Goal: Task Accomplishment & Management: Manage account settings

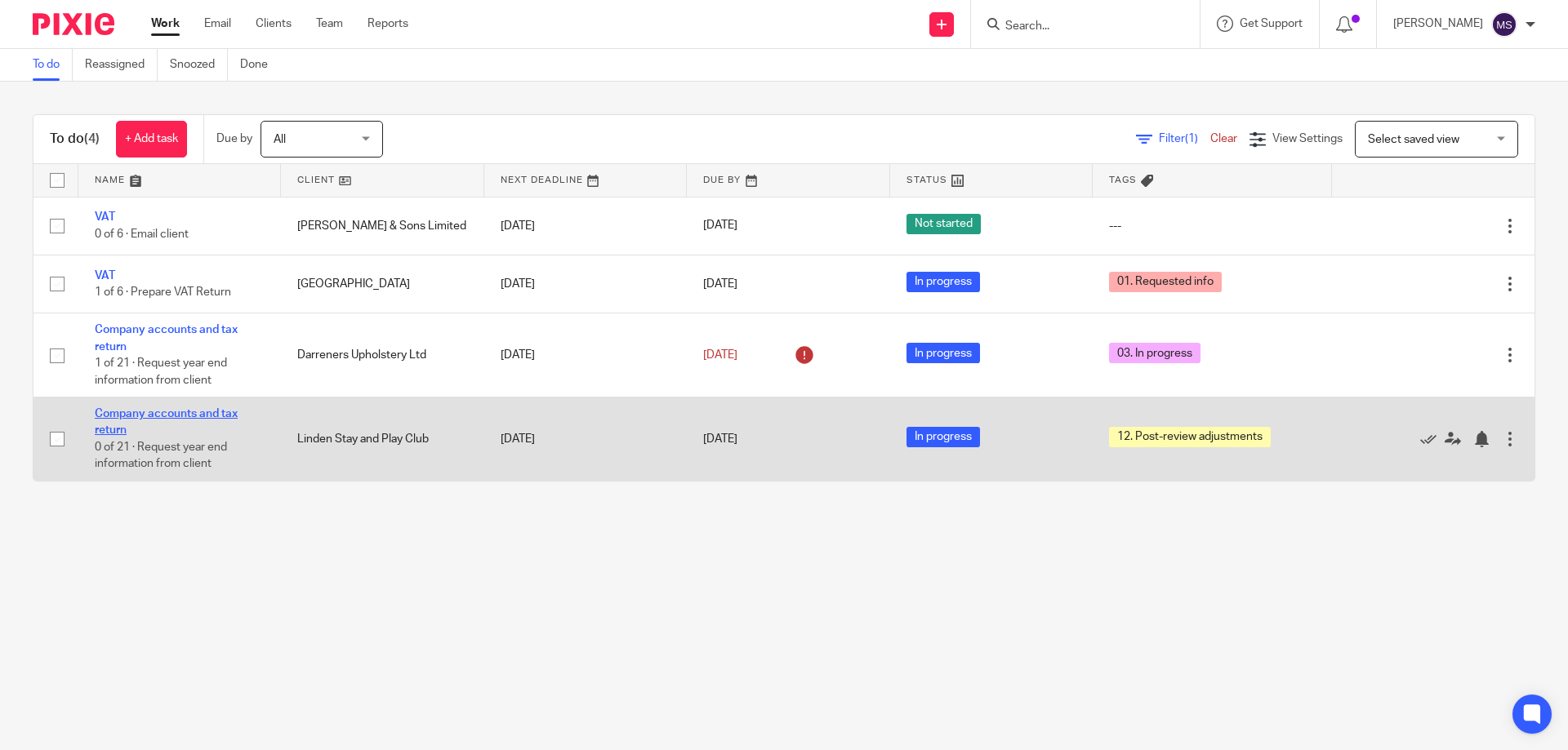
click at [157, 416] on link "Company accounts and tax return" at bounding box center [166, 421] width 143 height 28
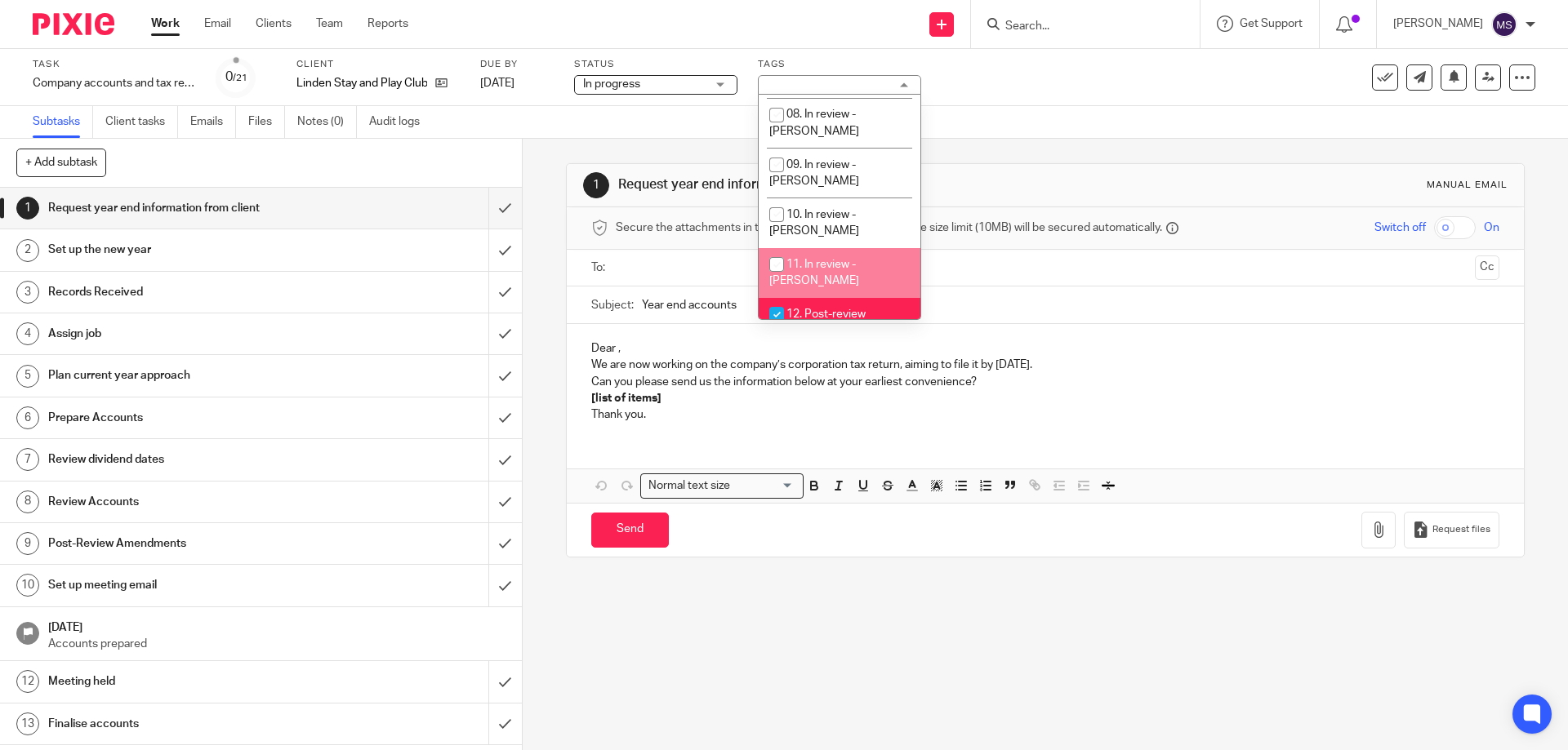
scroll to position [327, 0]
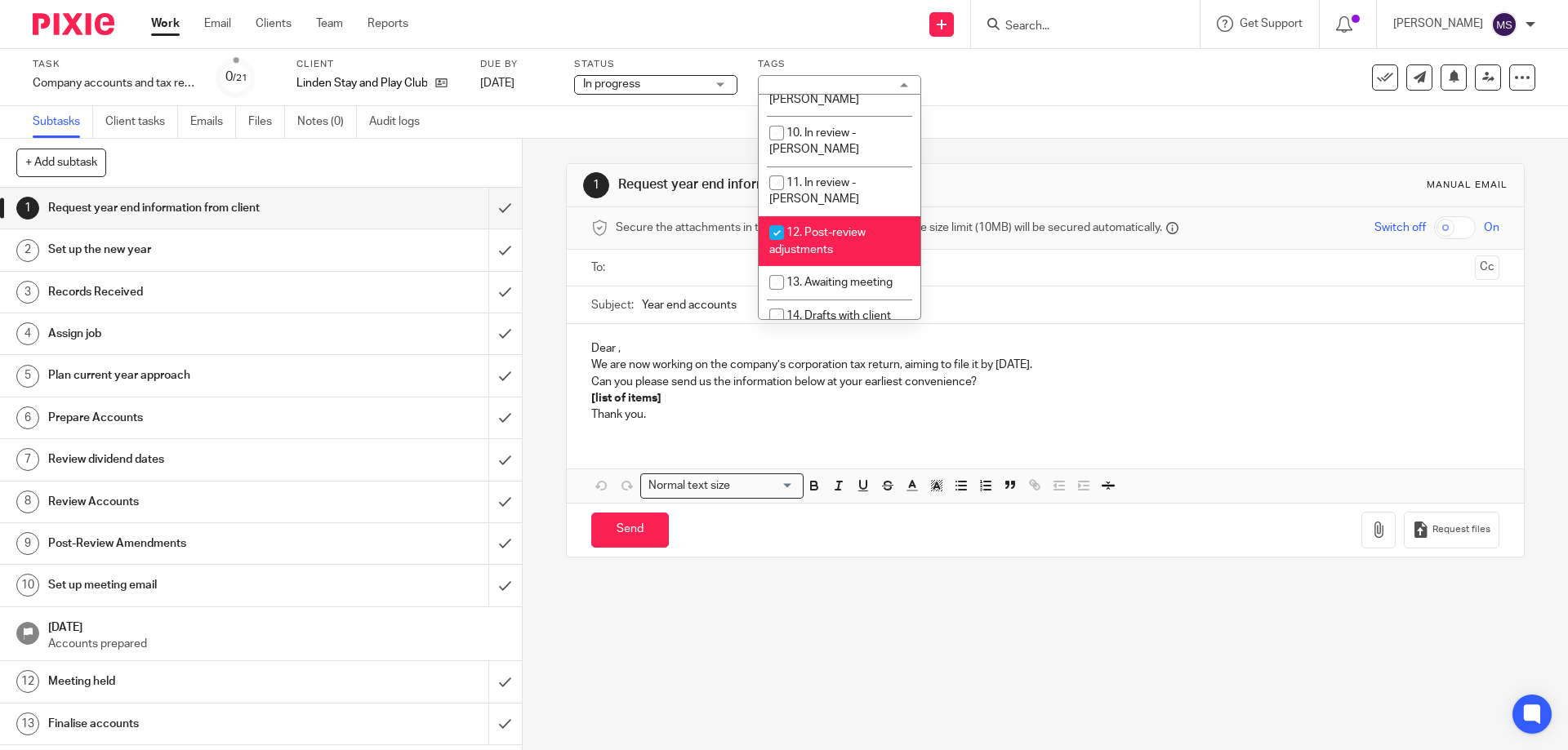
click at [834, 227] on span "12. Post-review adjustments" at bounding box center [818, 241] width 96 height 29
checkbox input "false"
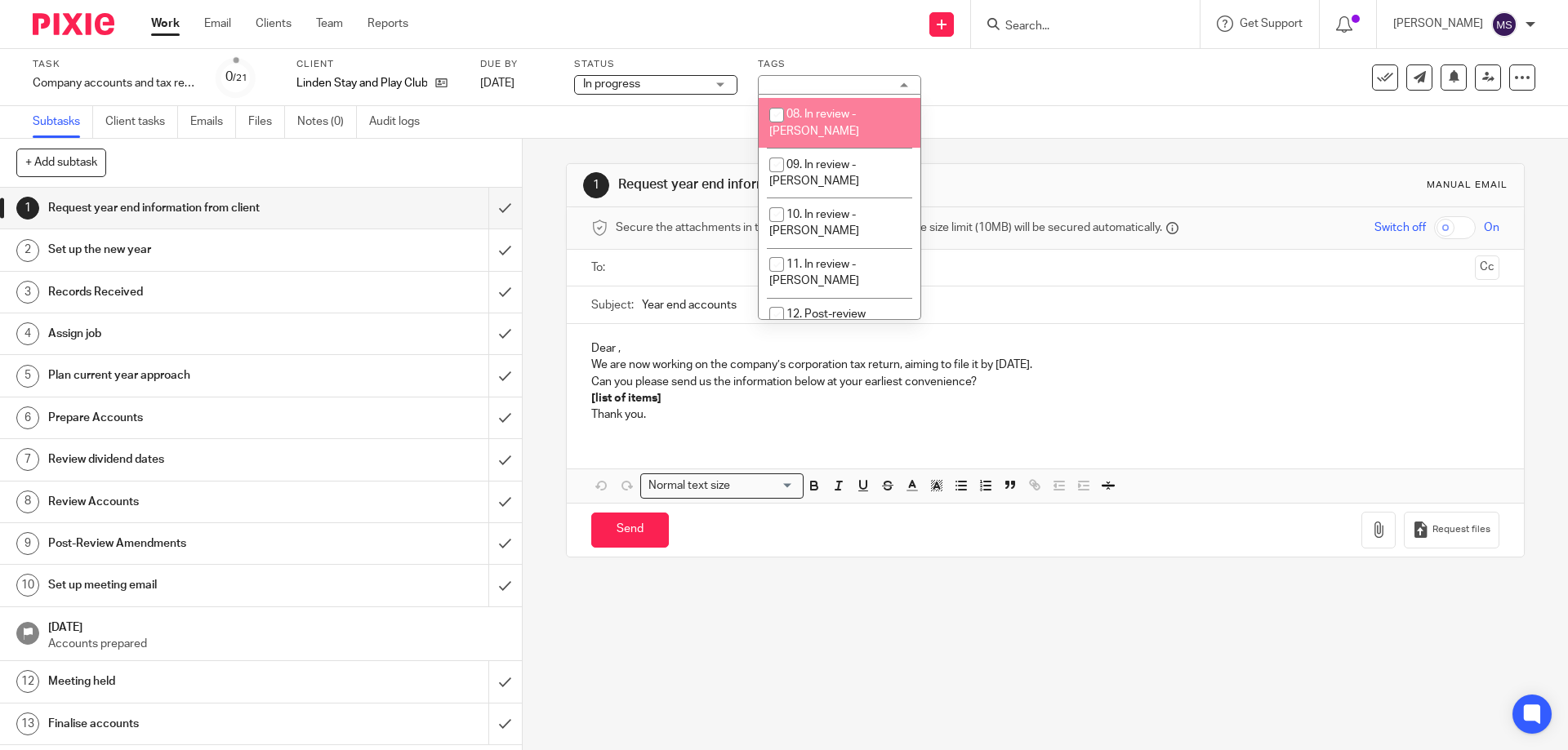
scroll to position [163, 0]
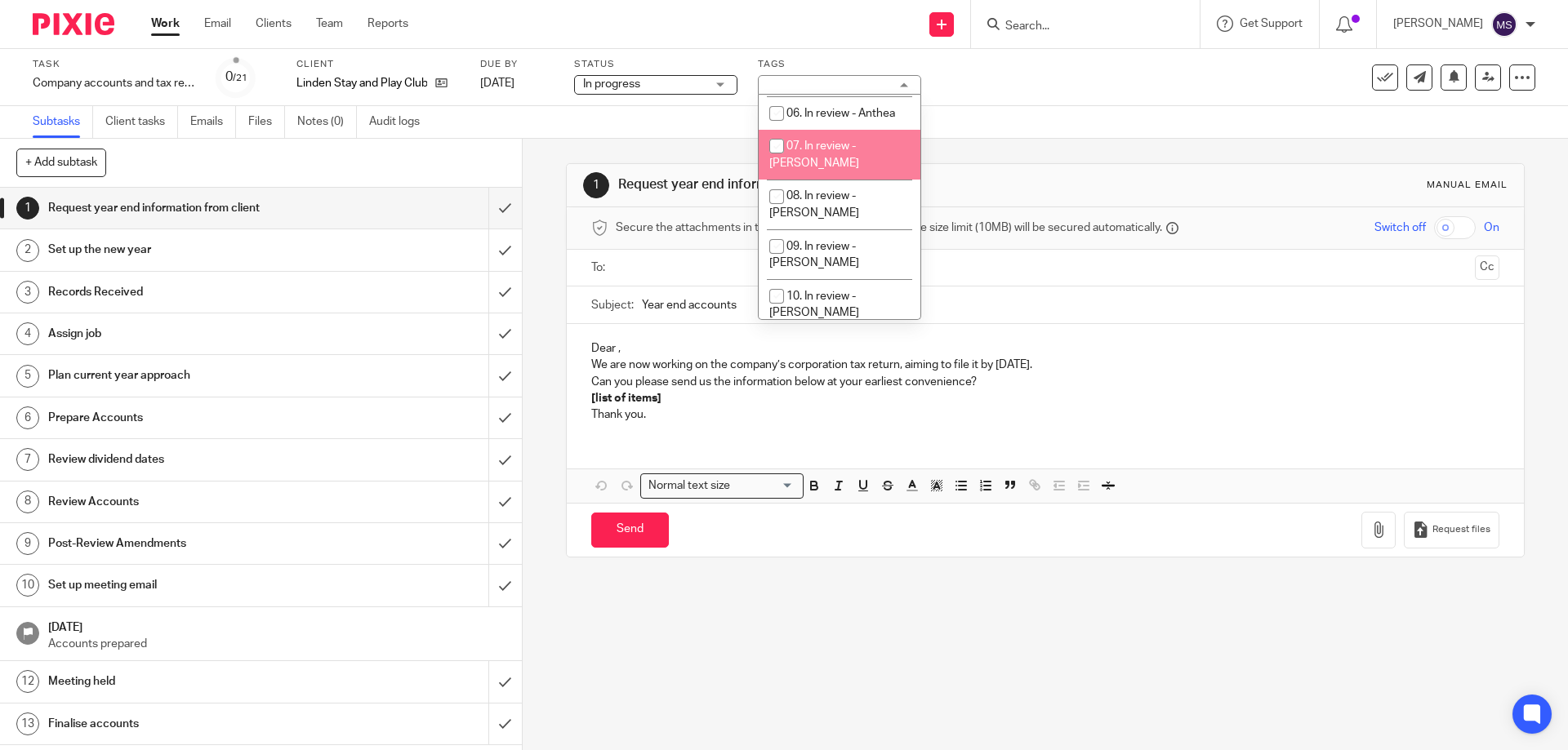
click at [838, 144] on span "07. In review - [PERSON_NAME]" at bounding box center [814, 154] width 90 height 29
checkbox input "true"
click at [1036, 125] on div "Subtasks Client tasks Emails Files Notes (0) Audit logs" at bounding box center [784, 122] width 1568 height 33
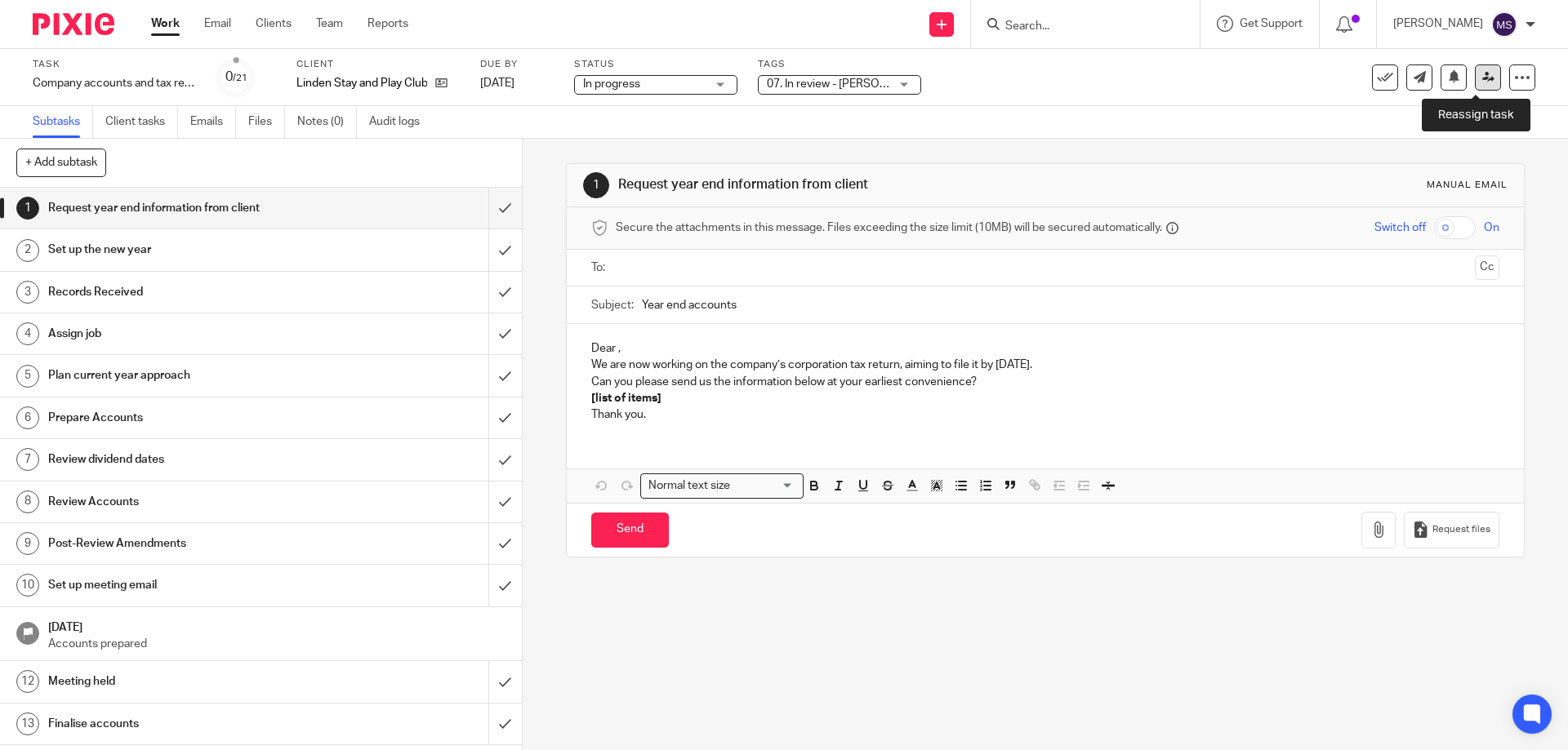
click at [1482, 72] on icon at bounding box center [1489, 78] width 13 height 12
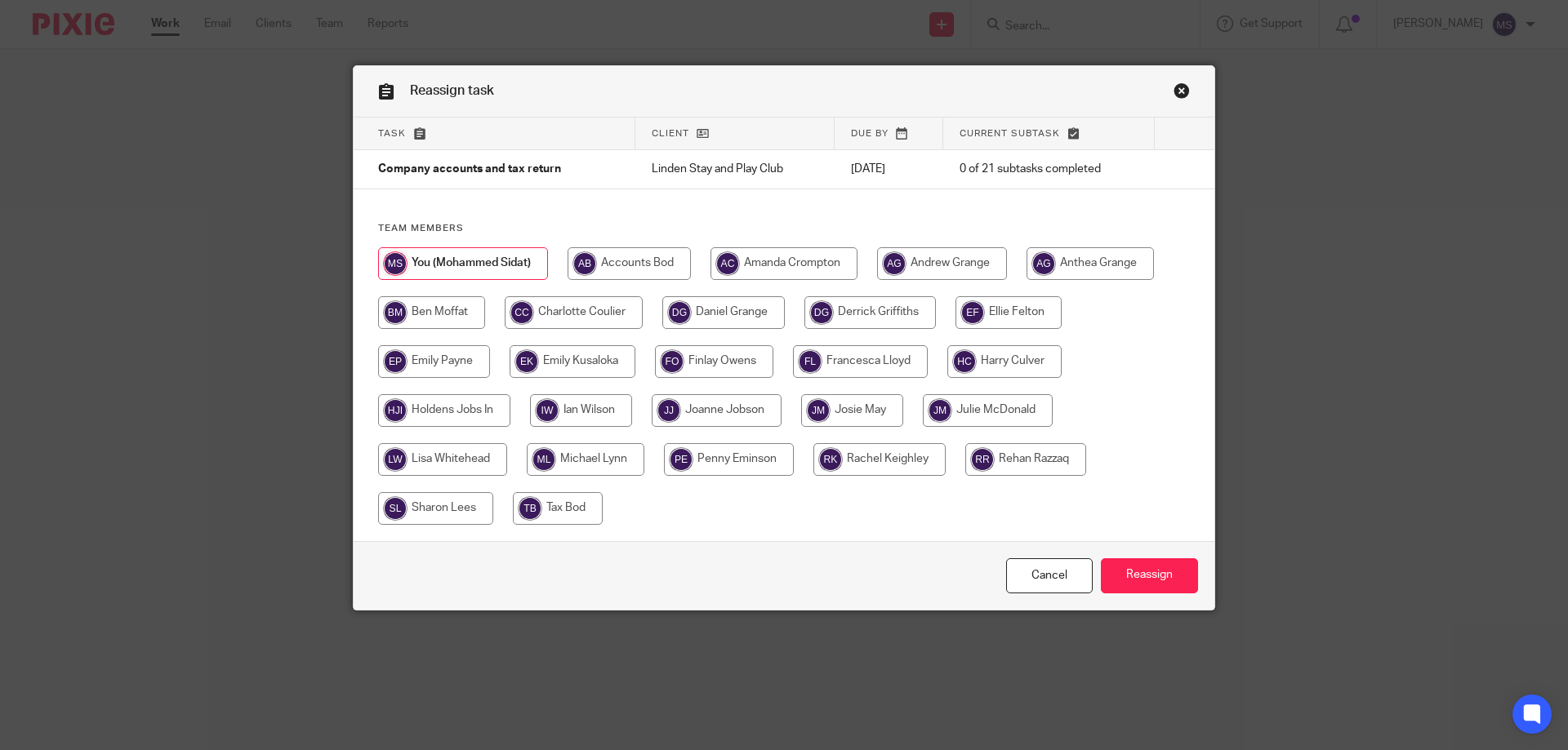
click at [993, 420] on input "radio" at bounding box center [987, 411] width 129 height 33
radio input "true"
click at [1116, 572] on input "Reassign" at bounding box center [1149, 576] width 97 height 35
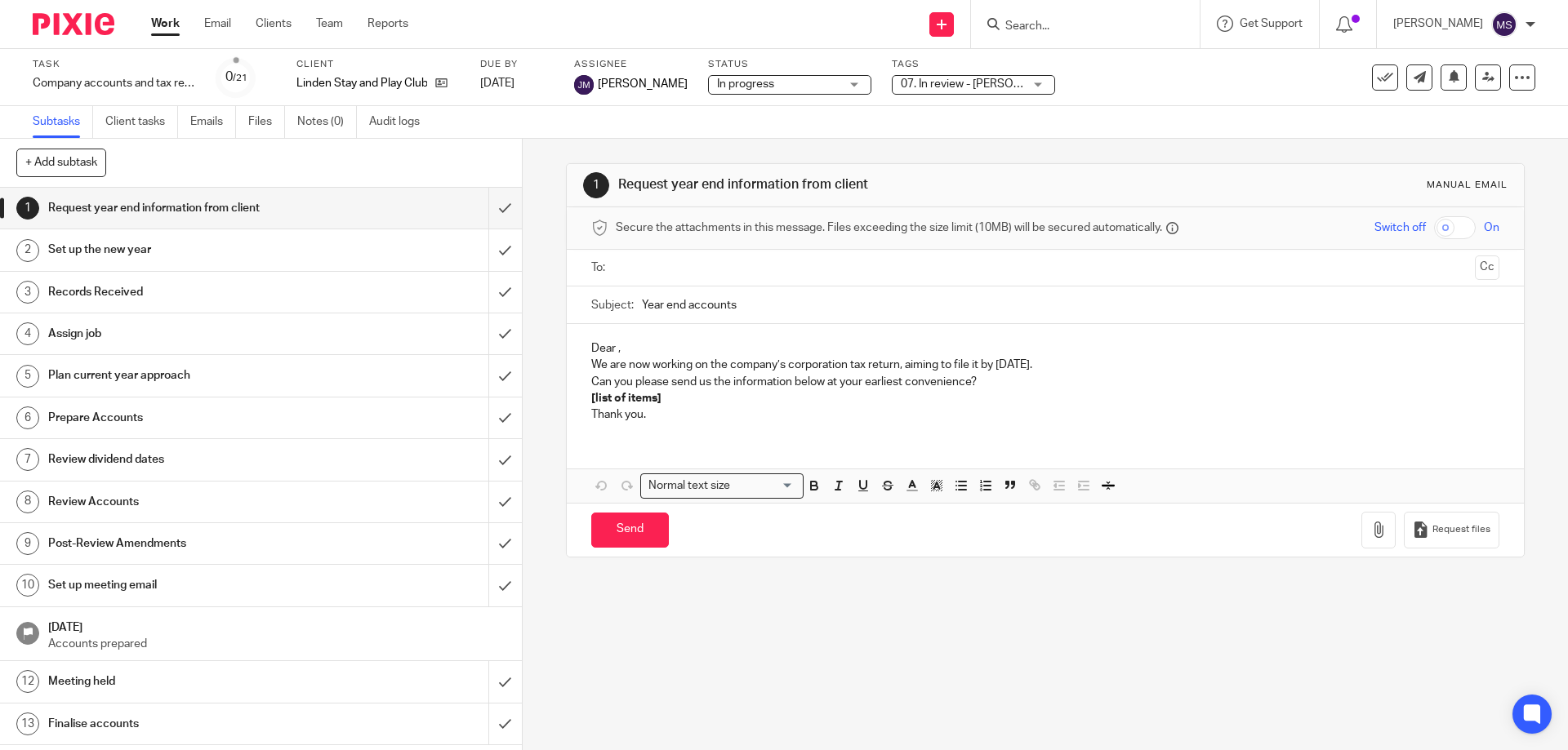
drag, startPoint x: 160, startPoint y: 27, endPoint x: 185, endPoint y: 42, distance: 29.2
click at [160, 27] on link "Work" at bounding box center [165, 23] width 29 height 16
